Goal: Task Accomplishment & Management: Use online tool/utility

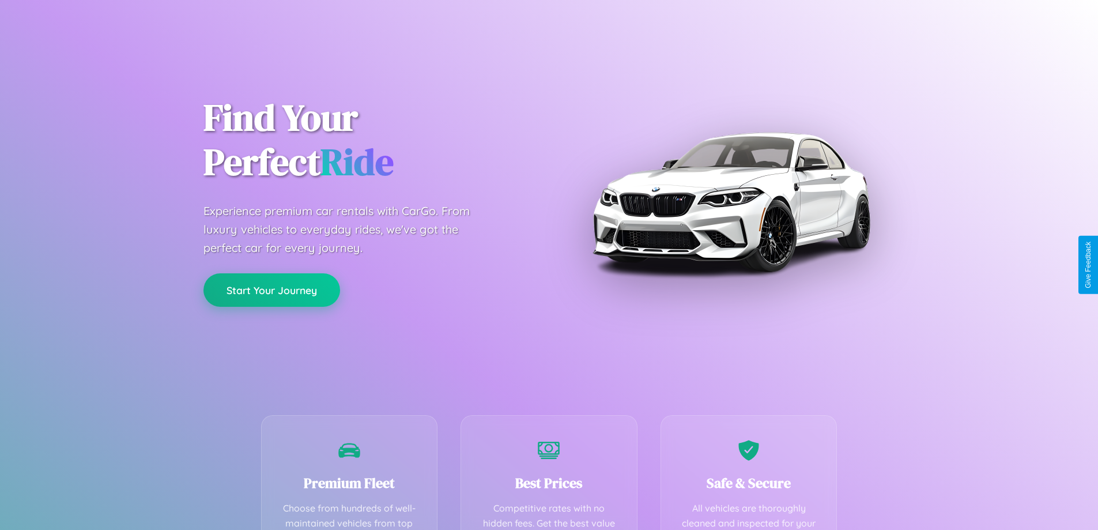
click at [271, 290] on button "Start Your Journey" at bounding box center [271, 289] width 137 height 33
click at [271, 289] on button "Start Your Journey" at bounding box center [271, 289] width 137 height 33
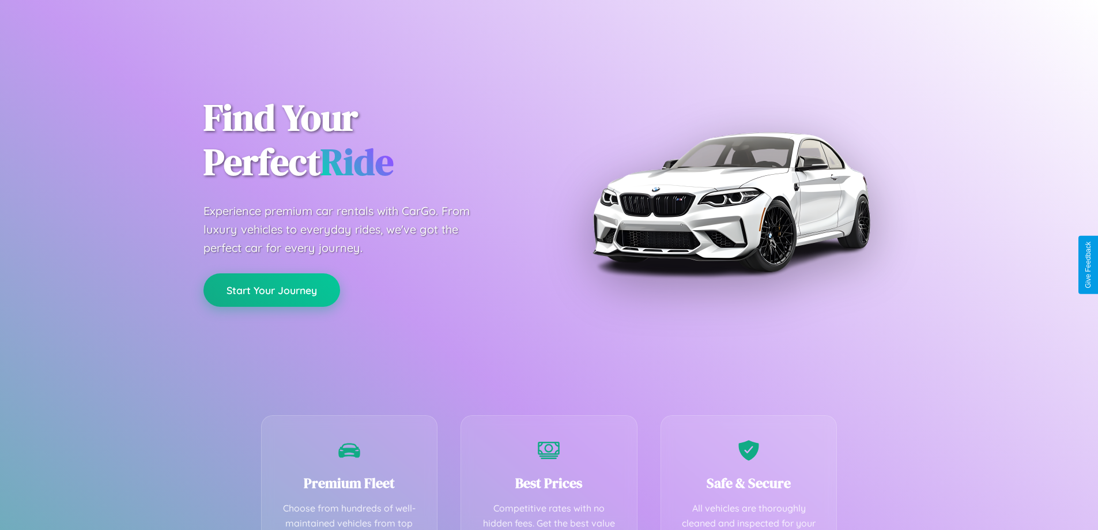
click at [271, 289] on button "Start Your Journey" at bounding box center [271, 289] width 137 height 33
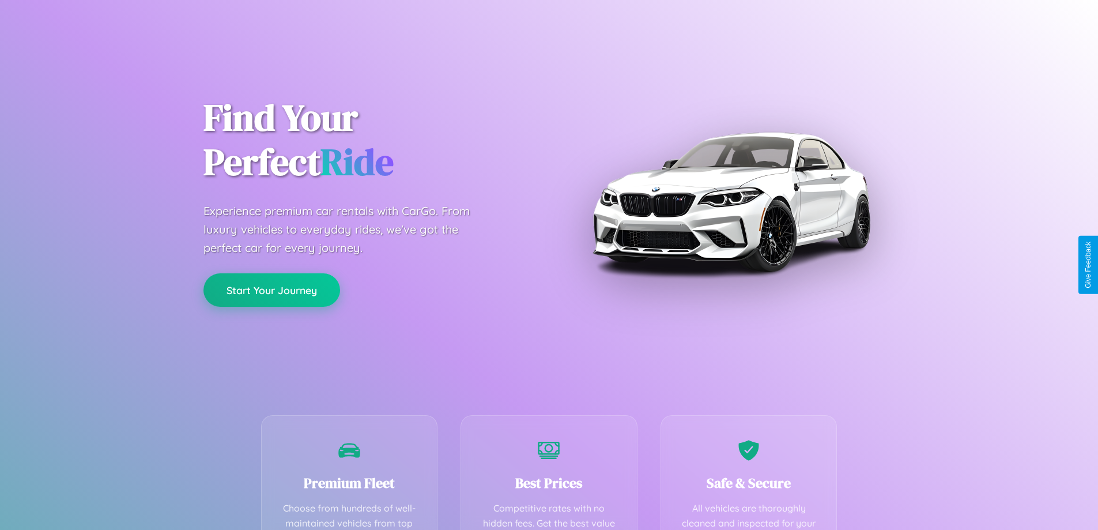
click at [271, 289] on button "Start Your Journey" at bounding box center [271, 289] width 137 height 33
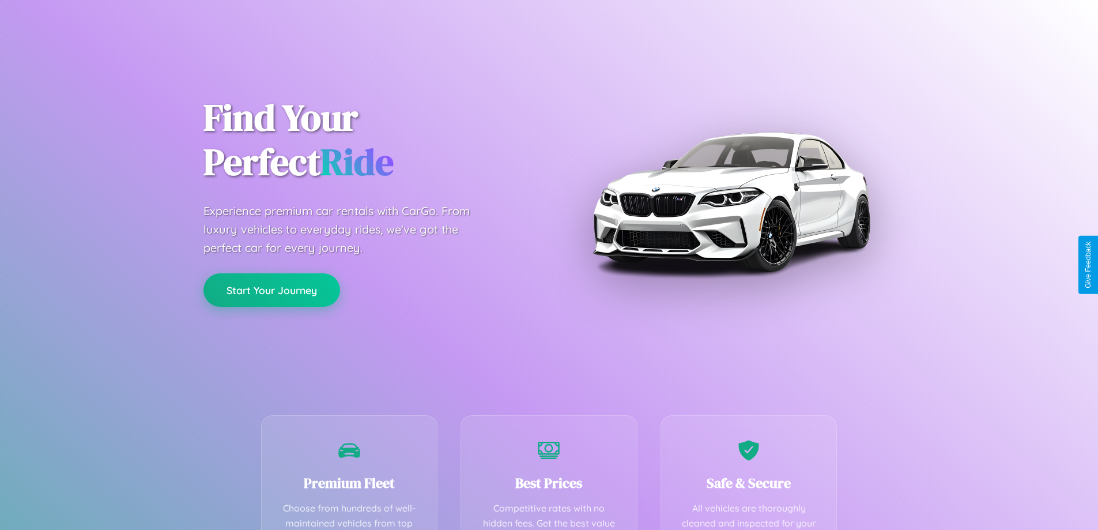
click at [271, 289] on button "Start Your Journey" at bounding box center [271, 289] width 137 height 33
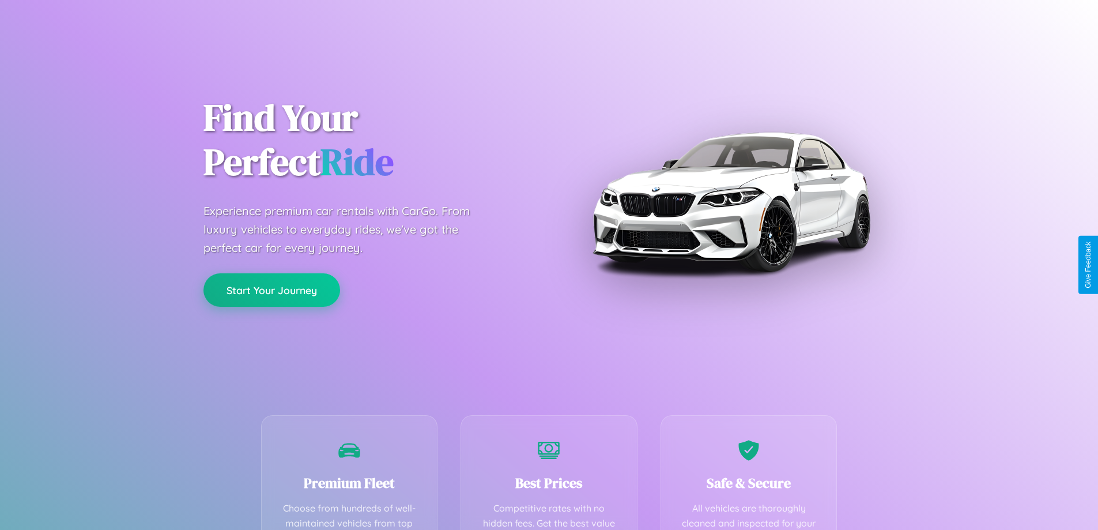
click at [271, 289] on button "Start Your Journey" at bounding box center [271, 289] width 137 height 33
